Goal: Navigation & Orientation: Find specific page/section

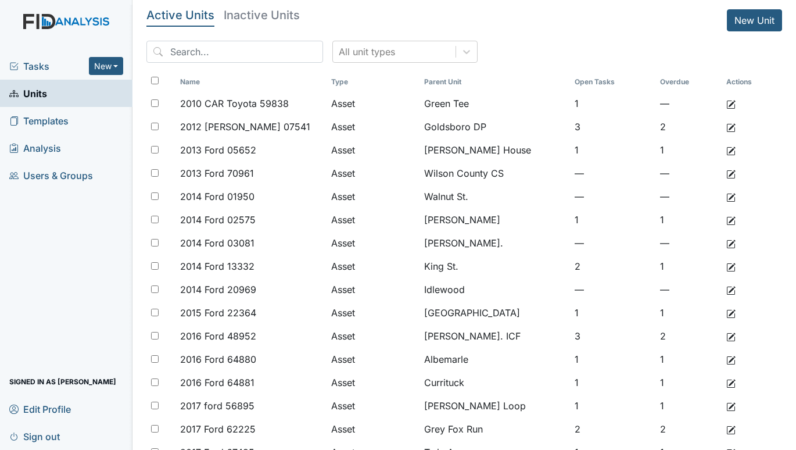
click at [32, 73] on div "Tasks New Form Inspection Document Bundle" at bounding box center [66, 65] width 132 height 27
click at [26, 60] on span "Tasks" at bounding box center [49, 66] width 80 height 14
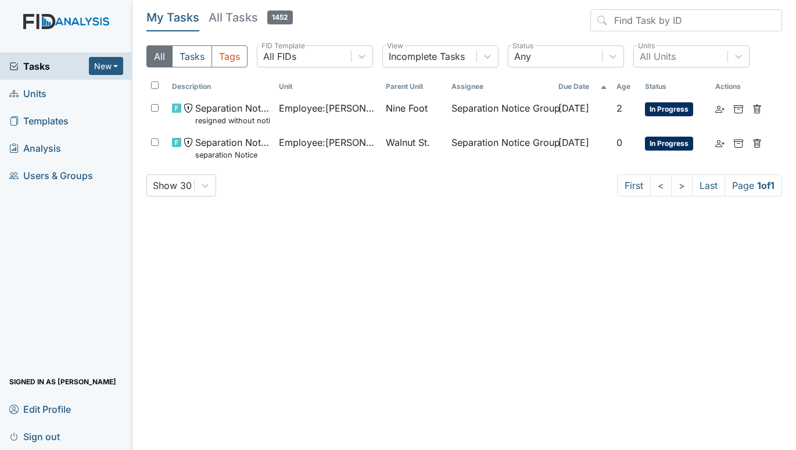
click at [30, 91] on span "Units" at bounding box center [27, 93] width 37 height 18
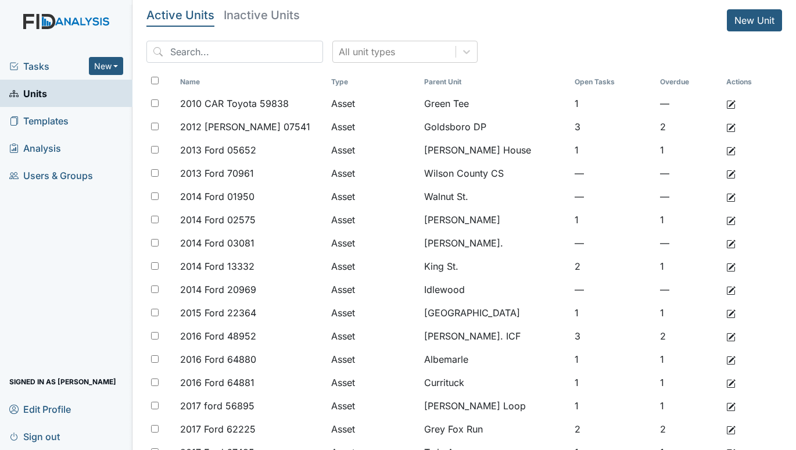
click at [35, 67] on span "Tasks" at bounding box center [49, 66] width 80 height 14
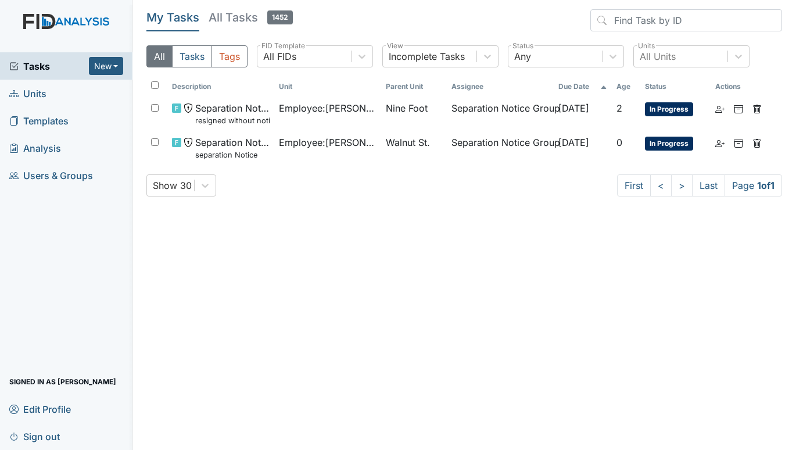
click at [42, 89] on span "Units" at bounding box center [27, 93] width 37 height 18
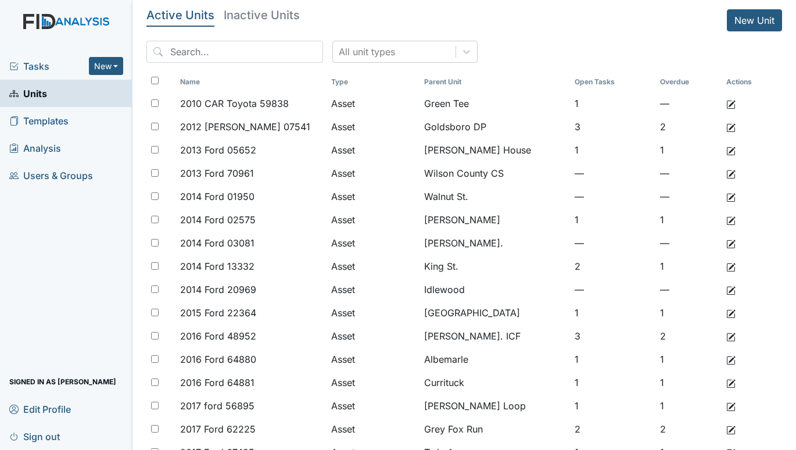
click at [43, 68] on span "Tasks" at bounding box center [49, 66] width 80 height 14
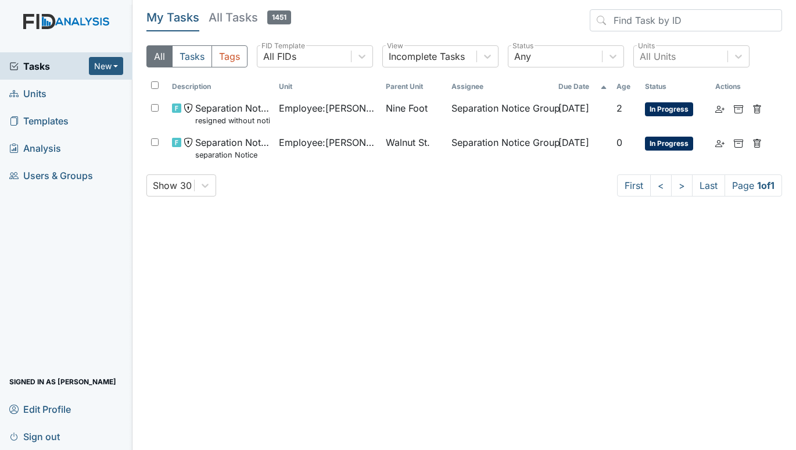
click at [33, 95] on span "Units" at bounding box center [27, 93] width 37 height 18
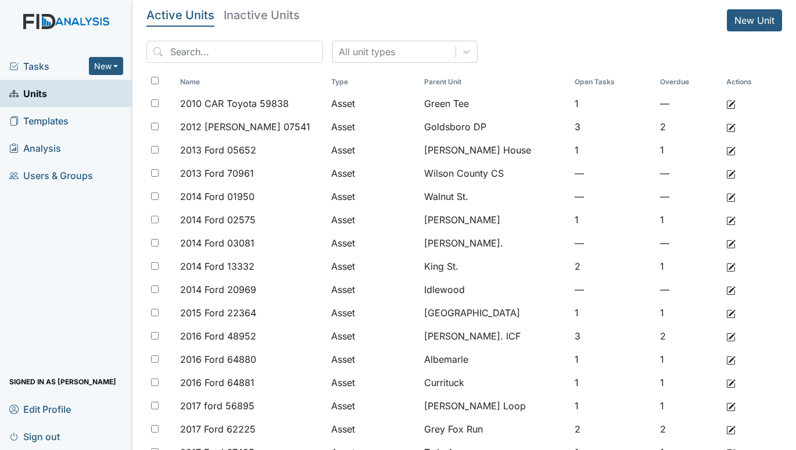
click at [48, 63] on span "Tasks" at bounding box center [49, 66] width 80 height 14
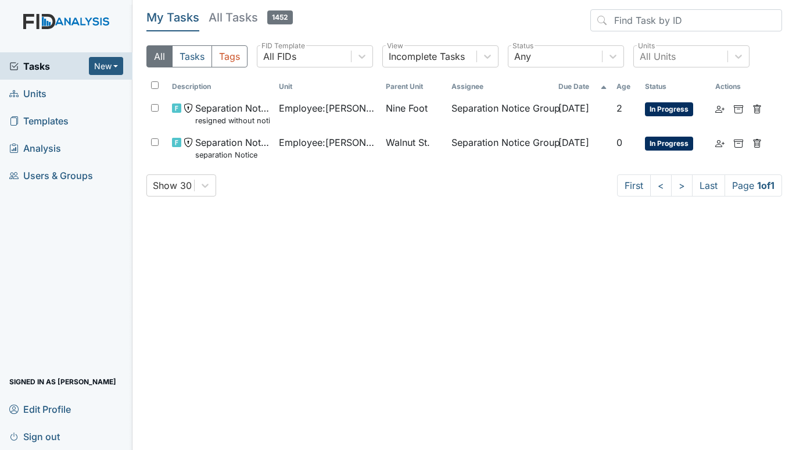
click at [35, 88] on span "Units" at bounding box center [27, 93] width 37 height 18
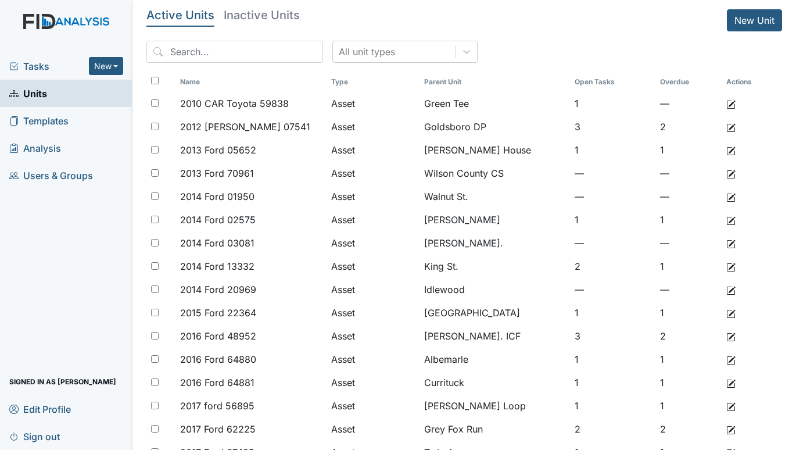
click at [51, 64] on span "Tasks" at bounding box center [49, 66] width 80 height 14
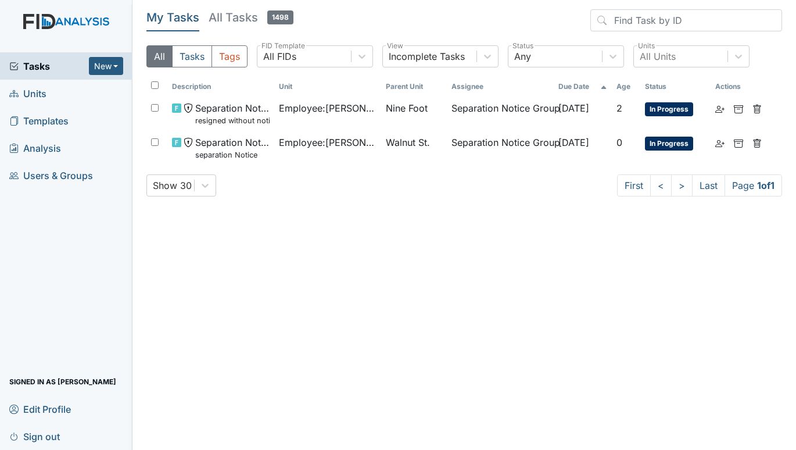
click at [37, 89] on span "Units" at bounding box center [27, 93] width 37 height 18
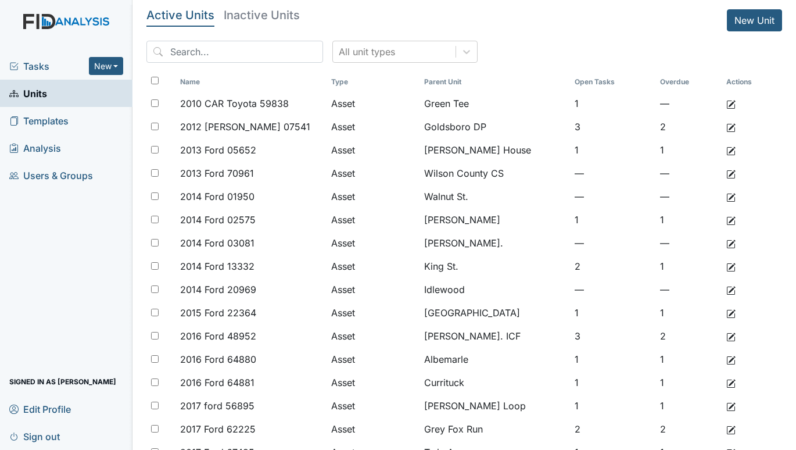
click at [44, 64] on span "Tasks" at bounding box center [49, 66] width 80 height 14
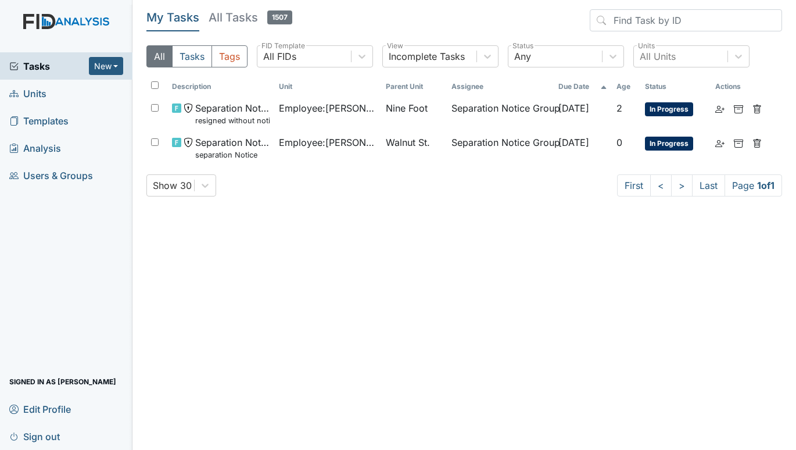
click at [34, 85] on span "Units" at bounding box center [27, 93] width 37 height 18
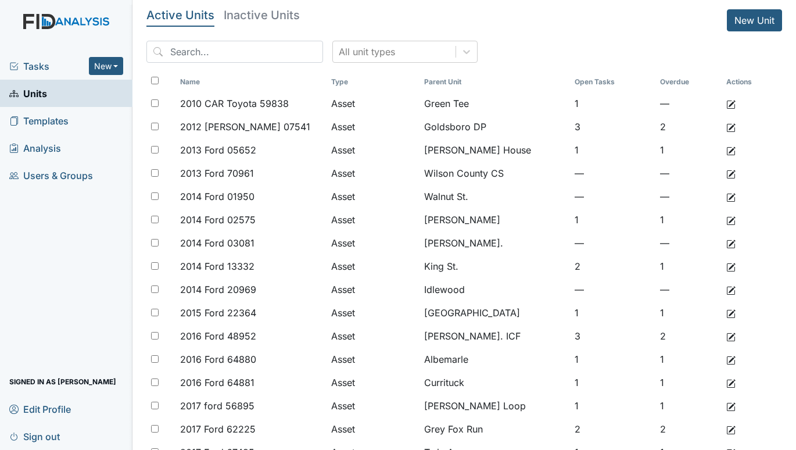
click at [20, 57] on div "Tasks New Form Inspection Document Bundle" at bounding box center [66, 65] width 132 height 27
click at [41, 67] on span "Tasks" at bounding box center [49, 66] width 80 height 14
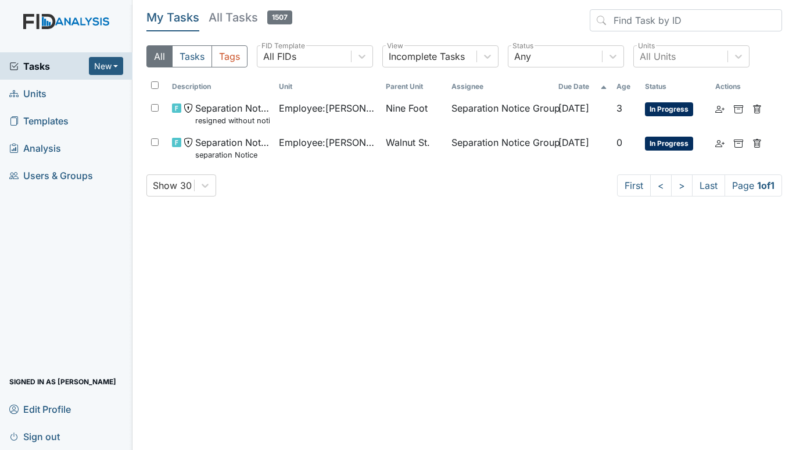
click at [39, 86] on span "Units" at bounding box center [27, 93] width 37 height 18
